Goal: Use online tool/utility: Utilize a website feature to perform a specific function

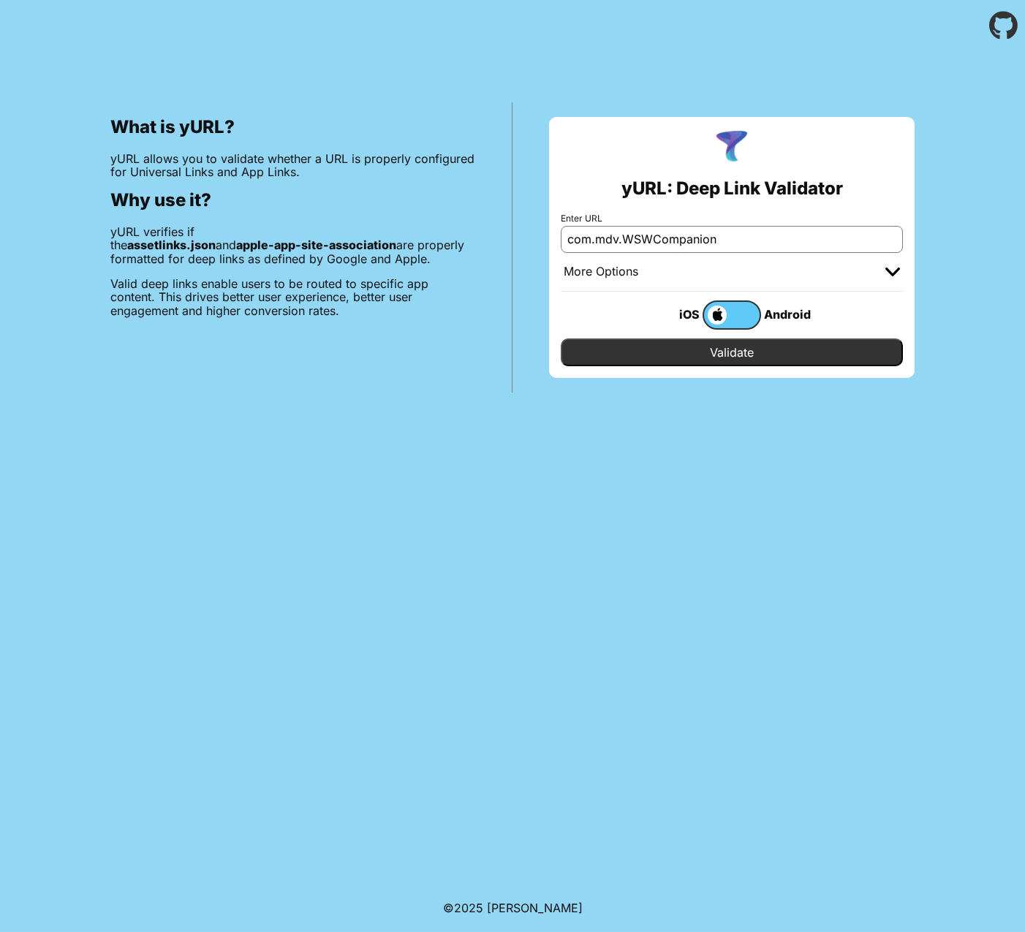
scroll to position [1, 0]
type input "com.mdv.WSWCompanion"
click at [670, 360] on input "Validate" at bounding box center [732, 353] width 342 height 28
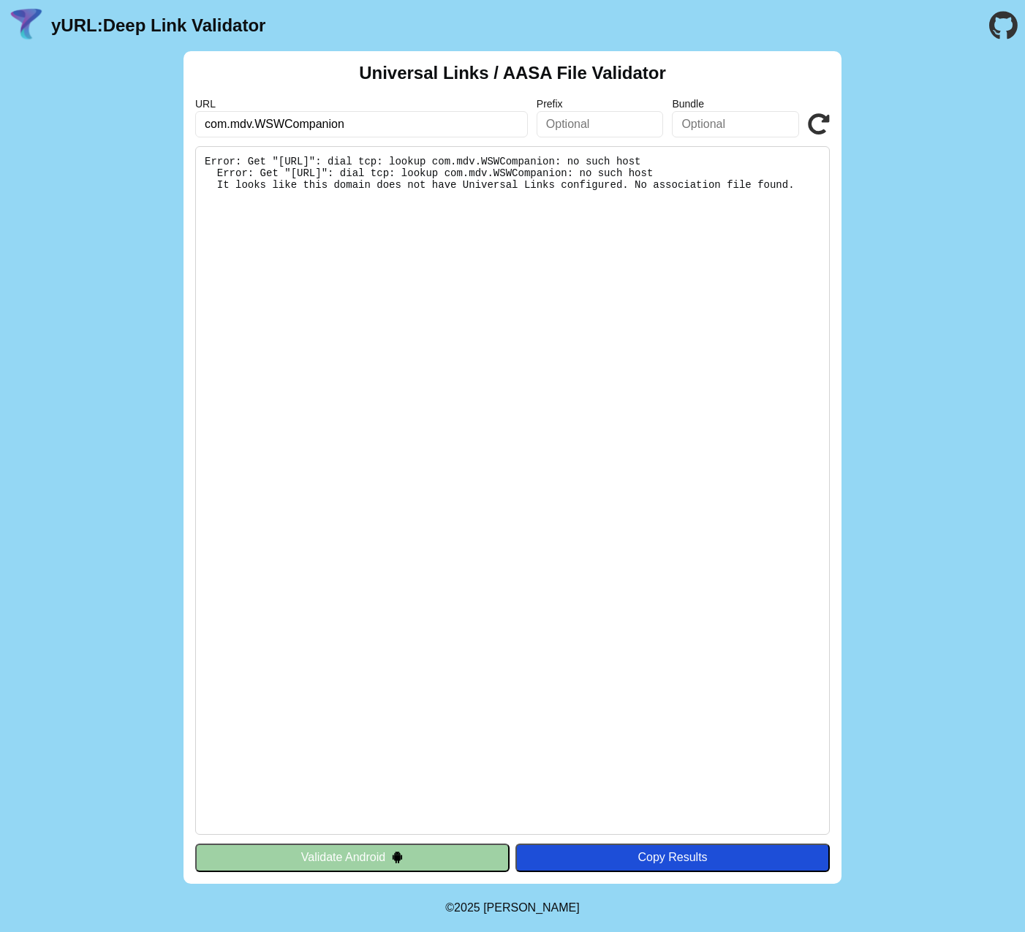
click at [376, 129] on input "com.mdv.WSWCompanion" at bounding box center [361, 124] width 333 height 26
paste input "[DOMAIN_NAME]"
paste input "text"
type input "[DOMAIN_NAME]"
click button "Validate" at bounding box center [0, 0] width 0 height 0
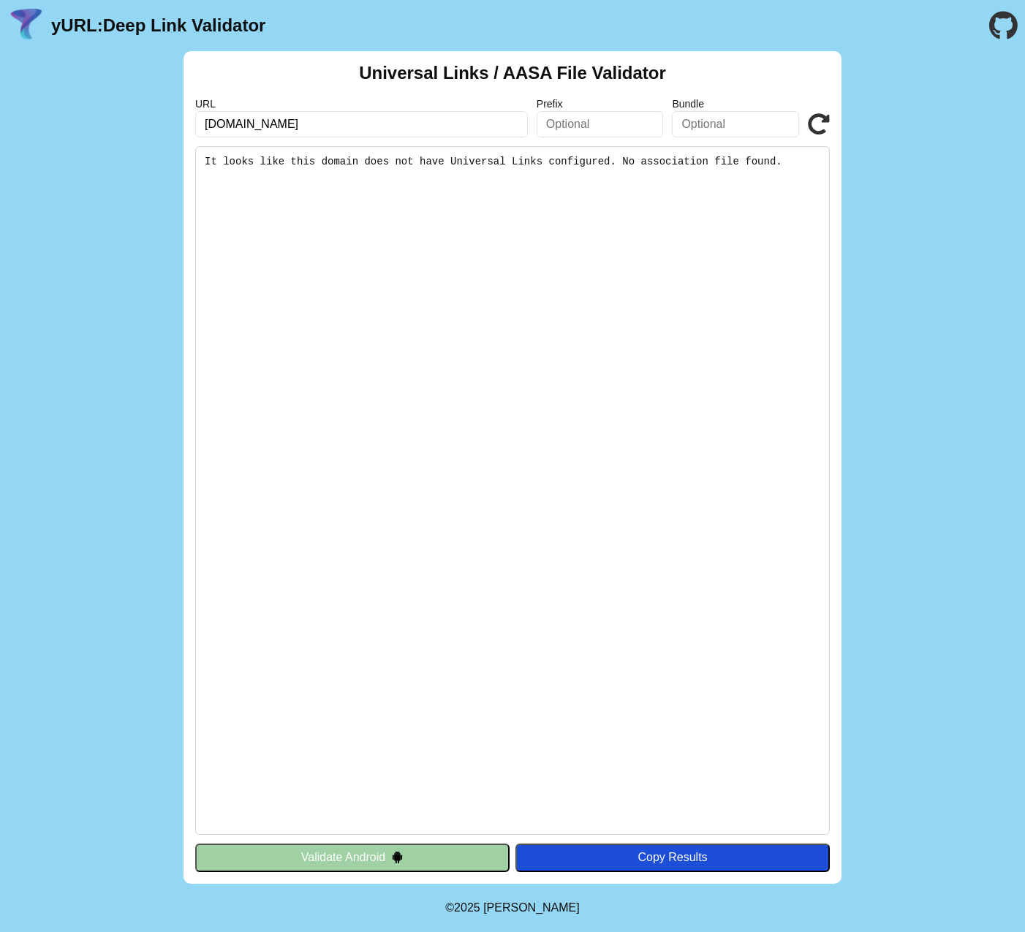
click at [468, 135] on input "[DOMAIN_NAME]" at bounding box center [361, 124] width 333 height 26
paste input "efa.vrr"
paste input "text"
type input "efa.vrr.de"
click button "Validate" at bounding box center [0, 0] width 0 height 0
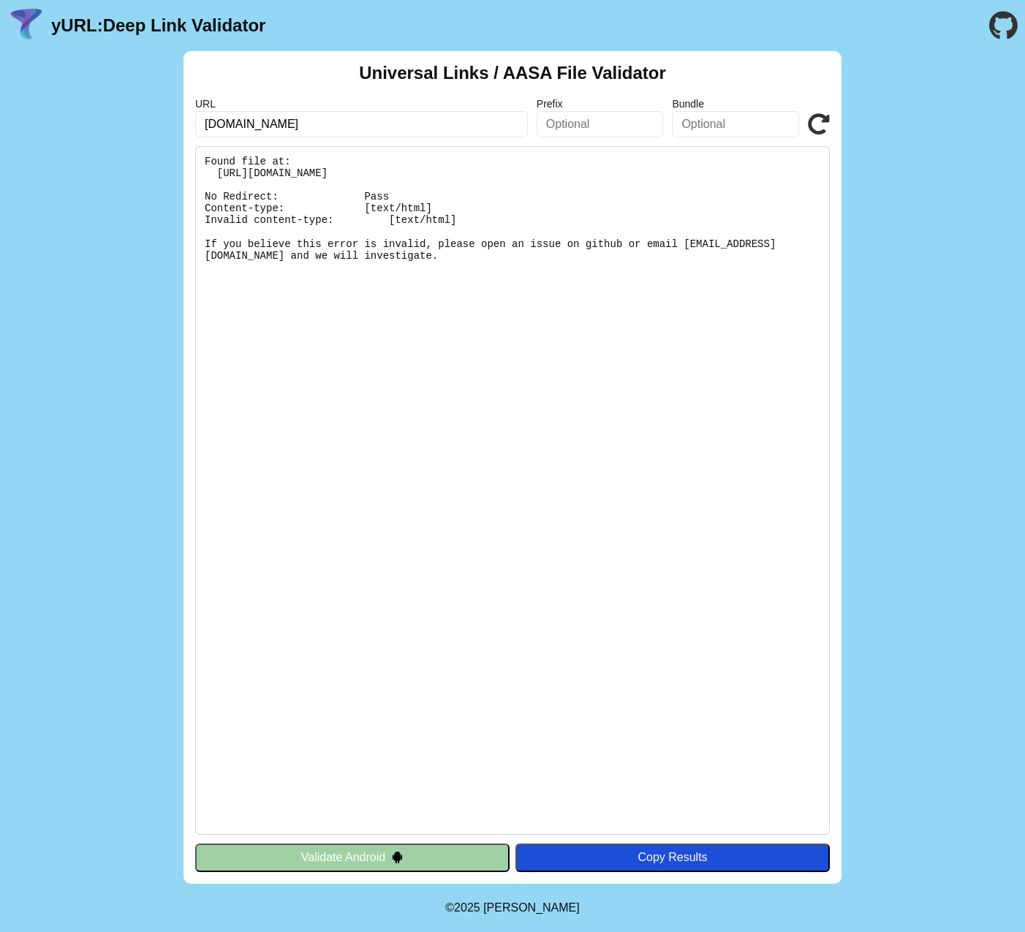
click at [369, 132] on input "efa.vrr.de" at bounding box center [361, 124] width 333 height 26
click at [366, 131] on input "efa.vrr.de" at bounding box center [361, 124] width 333 height 26
click at [288, 26] on header "yURL: Deep Link Validator" at bounding box center [512, 25] width 1025 height 51
